Goal: Find specific page/section: Find specific page/section

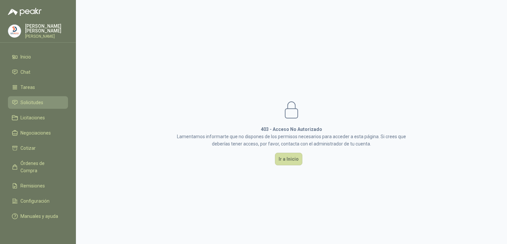
click at [15, 99] on li "Solicitudes" at bounding box center [38, 102] width 52 height 7
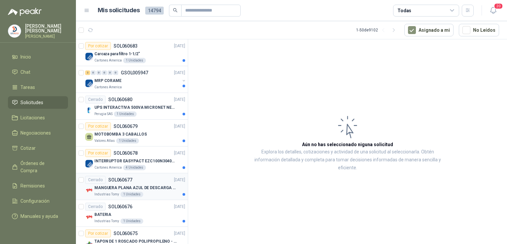
click at [148, 184] on p "MANGUERA PLANA AZUL DE DESCARGA 60 PSI X 20 METROS CON UNION DE 6” MAS ABRAZADE…" at bounding box center [135, 187] width 82 height 6
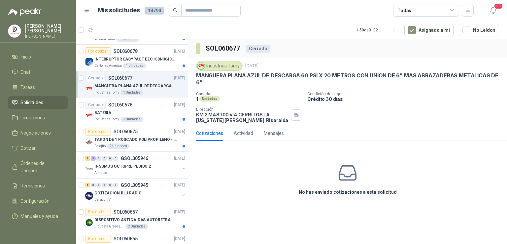
scroll to position [109, 0]
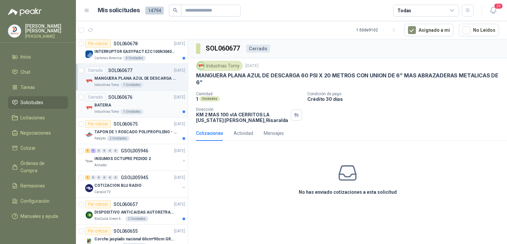
click at [104, 102] on p "BATERIA" at bounding box center [102, 105] width 17 height 6
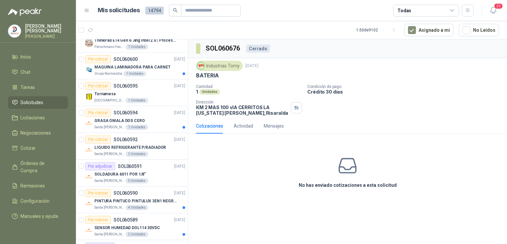
scroll to position [1111, 0]
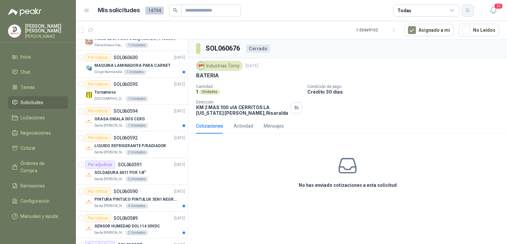
click at [472, 8] on button "button" at bounding box center [468, 11] width 12 height 12
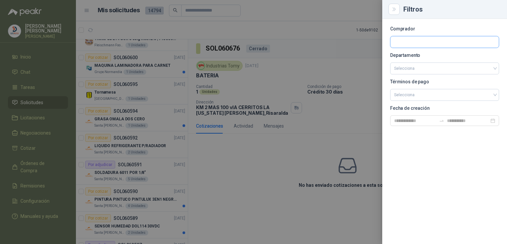
click at [407, 40] on input "text" at bounding box center [444, 41] width 108 height 11
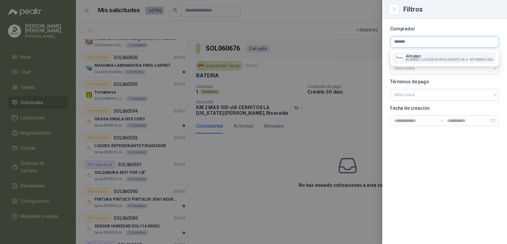
type input "*******"
click at [440, 59] on span "ALMATEC LOGISTICA INTELIGENTE S.A.S -" at bounding box center [437, 59] width 63 height 3
click at [440, 59] on section "Comprador ******* Departamento Selecciona Términos de pago Selecciona Fecha de …" at bounding box center [444, 76] width 109 height 99
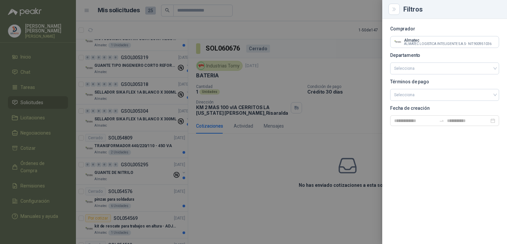
click at [222, 150] on div at bounding box center [253, 122] width 507 height 244
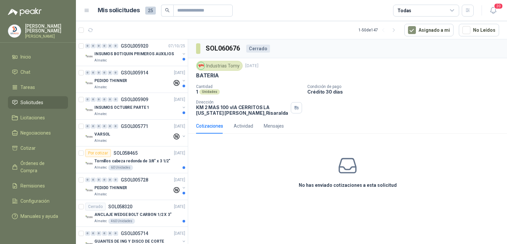
scroll to position [146, 0]
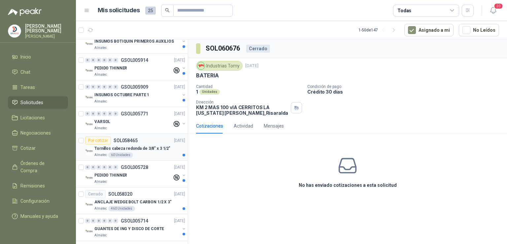
click at [145, 145] on p "Tornillos cabeza redonda de 3/8" x 3 1/2"" at bounding box center [132, 148] width 76 height 6
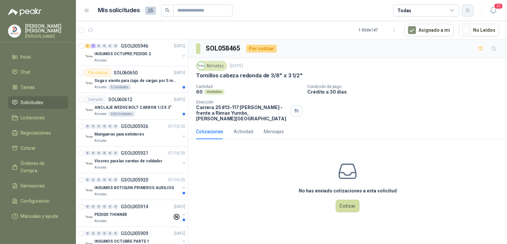
click at [470, 15] on button "button" at bounding box center [468, 11] width 12 height 12
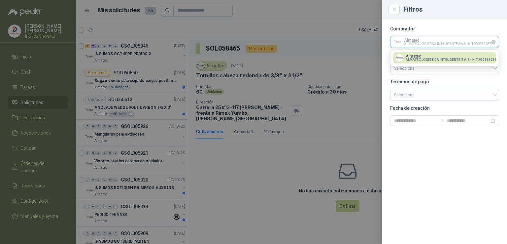
click at [451, 41] on input "text" at bounding box center [444, 41] width 108 height 11
click at [494, 41] on icon "Limpiar" at bounding box center [494, 42] width 6 height 6
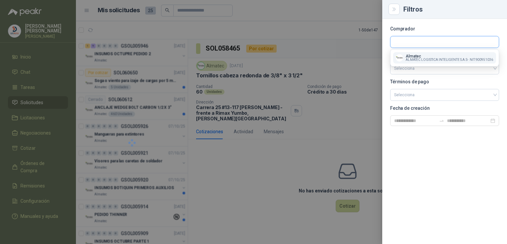
click at [447, 41] on input "text" at bounding box center [444, 41] width 108 height 11
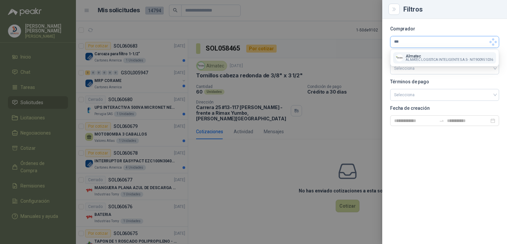
type input "****"
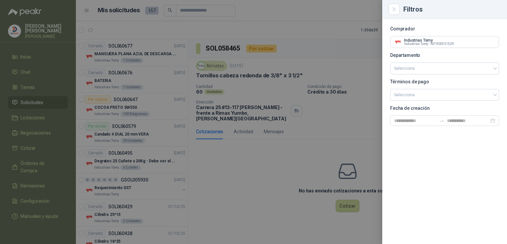
click at [291, 146] on div at bounding box center [253, 122] width 507 height 244
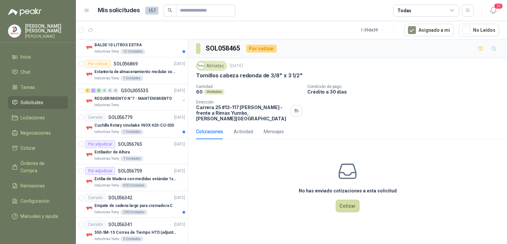
scroll to position [574, 0]
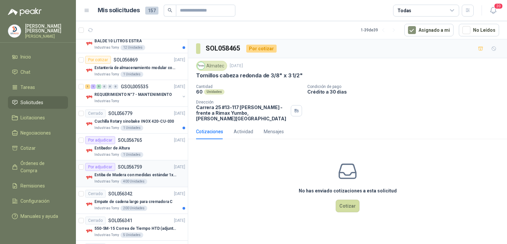
click at [129, 172] on p "Estiba de Madera con medidas estándar 1x120x15 de alto" at bounding box center [135, 175] width 82 height 6
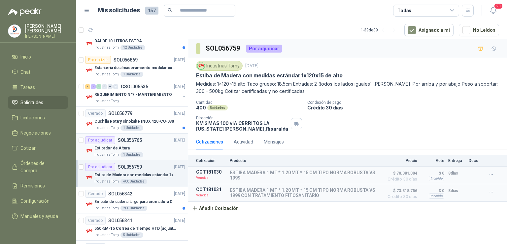
click at [102, 145] on p "Estibador de Altura" at bounding box center [111, 148] width 35 height 6
